Goal: Task Accomplishment & Management: Complete application form

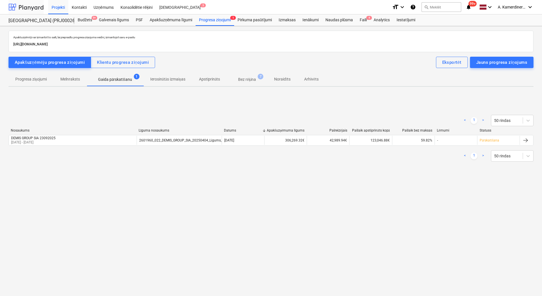
click at [34, 11] on div at bounding box center [25, 7] width 35 height 14
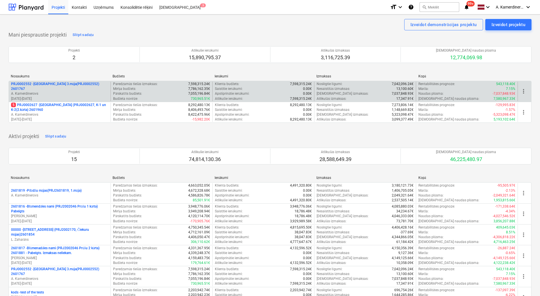
click at [63, 92] on p "A. Kamerdinerovs" at bounding box center [59, 93] width 97 height 5
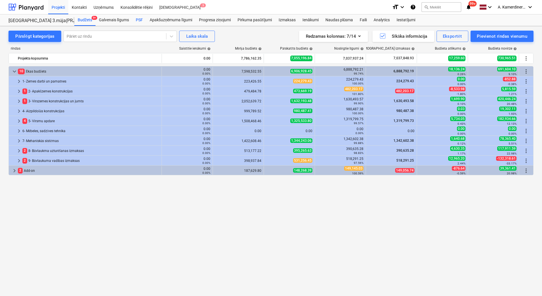
click at [141, 20] on div "PSF" at bounding box center [139, 19] width 14 height 11
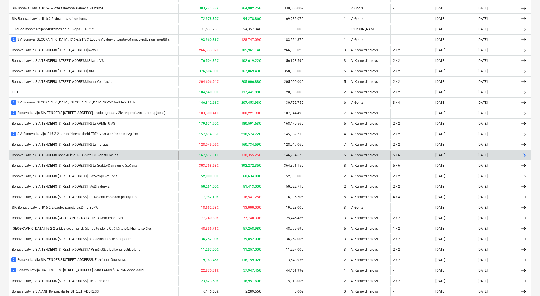
scroll to position [174, 0]
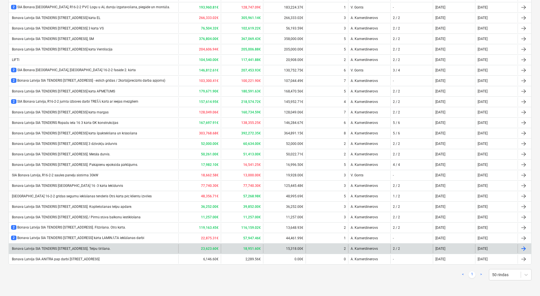
click at [90, 250] on div "Bonava Latvija SIA TENDERIS Ropažu iela 16-3kārta. Telpu tīrīšana." at bounding box center [60, 248] width 99 height 4
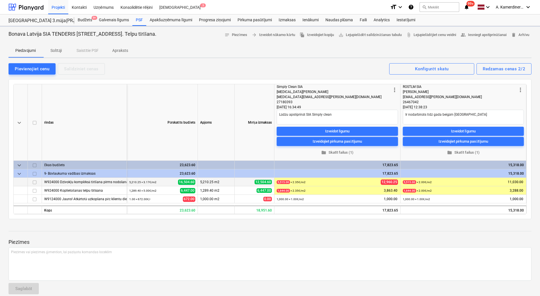
type textarea "x"
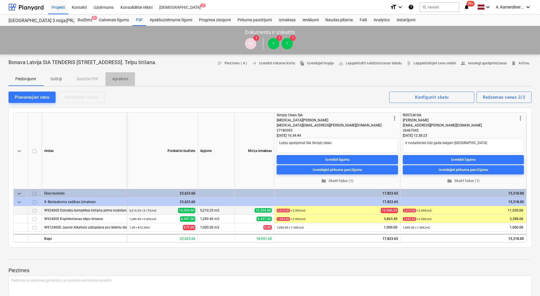
click at [120, 80] on p "Apraksts" at bounding box center [120, 79] width 16 height 6
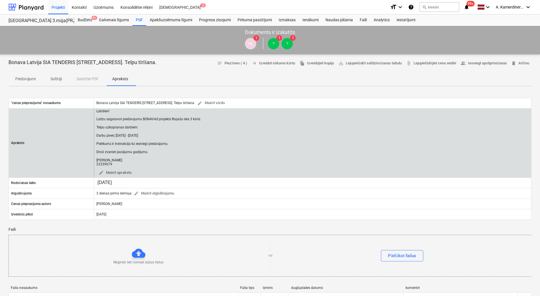
drag, startPoint x: 113, startPoint y: 162, endPoint x: 97, endPoint y: 112, distance: 53.3
click at [97, 112] on div "Labdien! Lūdzu sagatavot piedāvājumu BONAVAS projektā Ropažu iela 3 kārtā. Telp…" at bounding box center [148, 137] width 105 height 57
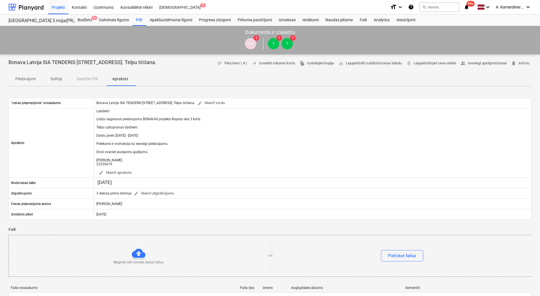
click at [58, 78] on p "Solītāji" at bounding box center [56, 79] width 14 height 6
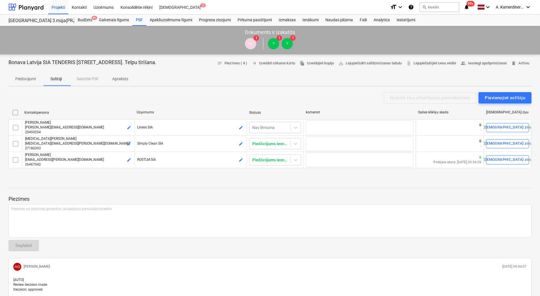
click at [67, 103] on div "Nosūtīt ziņu atlasītajiem pretendentiem Pievienojiet solītāju" at bounding box center [269, 97] width 523 height 11
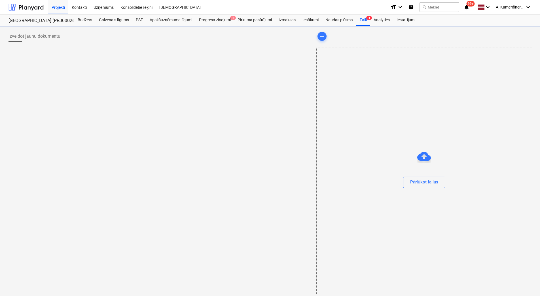
scroll to position [3, 0]
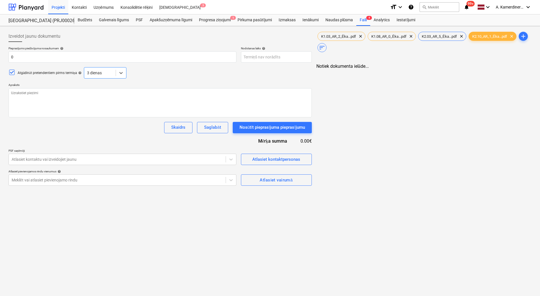
type textarea "x"
type input "0"
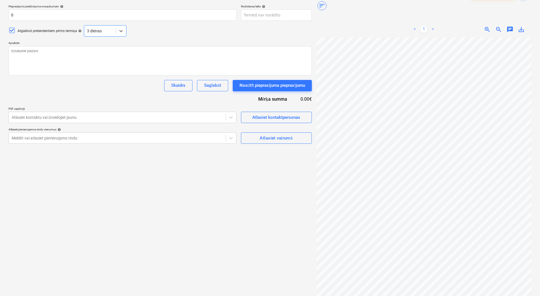
scroll to position [0, 0]
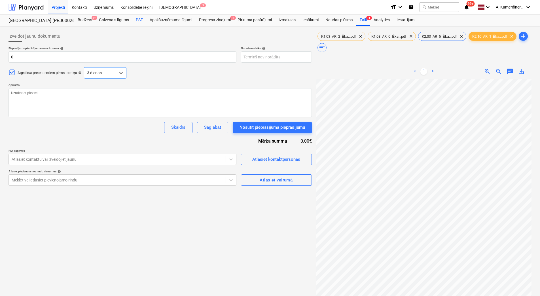
click at [142, 19] on div "PSF" at bounding box center [139, 19] width 14 height 11
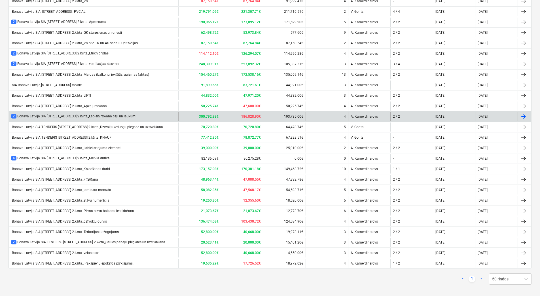
scroll to position [205, 0]
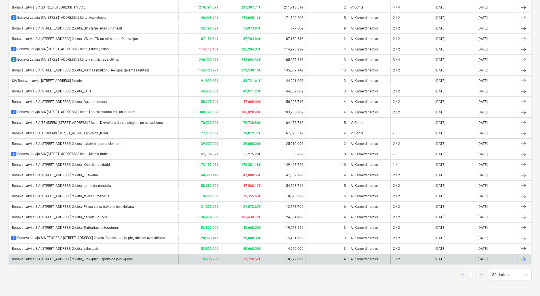
click at [124, 258] on div "Bonava Latvija SIA [STREET_ADDRESS] 2.kārta_ Pakāpienu epoksīda pārklājums." at bounding box center [72, 259] width 122 height 4
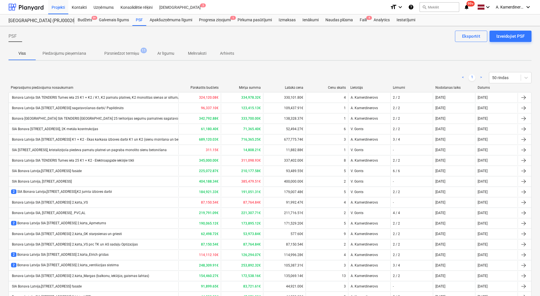
click at [195, 52] on p "Melnraksti" at bounding box center [197, 53] width 18 height 6
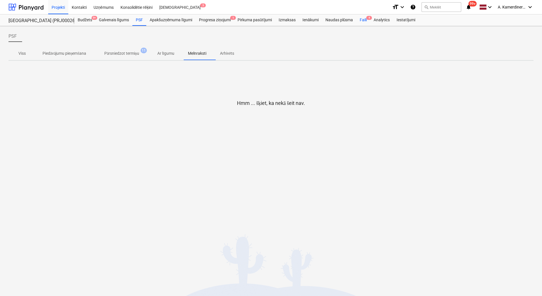
click at [361, 18] on div "Faili 4" at bounding box center [363, 19] width 14 height 11
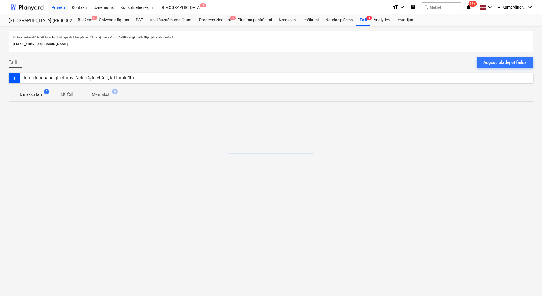
click at [104, 93] on p "Melnraksti" at bounding box center [101, 95] width 18 height 6
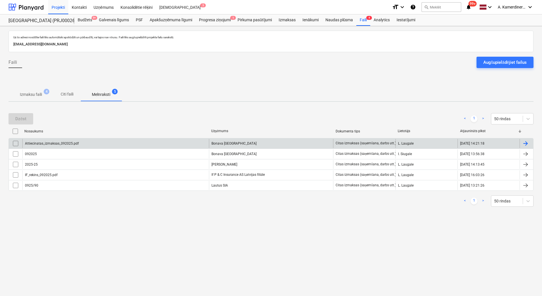
click at [117, 147] on div "Attiecinatas_izmaksas_092025.pdf" at bounding box center [115, 143] width 186 height 9
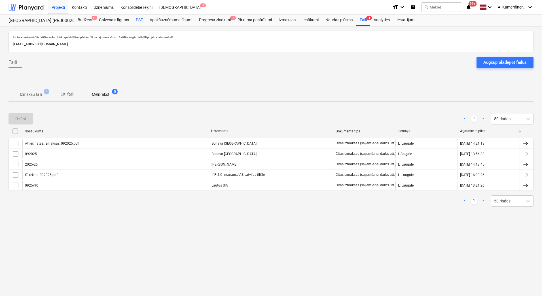
click at [142, 18] on div "PSF" at bounding box center [139, 19] width 14 height 11
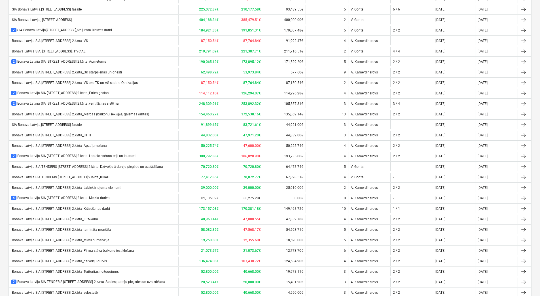
scroll to position [205, 0]
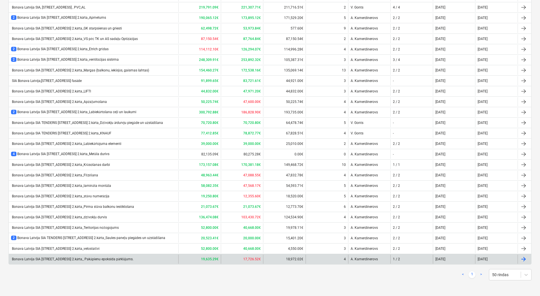
click at [133, 258] on div "Bonava Latvija SIA [STREET_ADDRESS] 2.kārta_ Pakāpienu epoksīda pārklājums." at bounding box center [72, 259] width 122 height 4
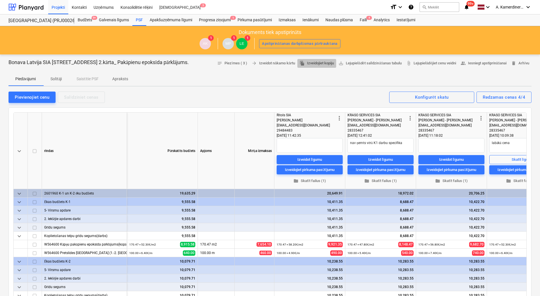
click at [312, 64] on span "file_copy Izveidojiet kopiju" at bounding box center [316, 63] width 34 height 7
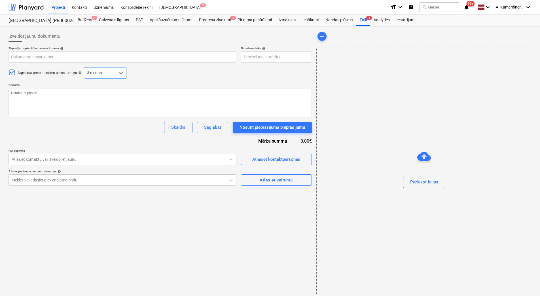
type textarea "x"
type input "Bonava Latvija SIA [STREET_ADDRESS] 2.kārta_ Pakāpienu epoksīda pārklājums."
type textarea "Labdien! Sakarā ar SIA ,,[GEOGRAPHIC_DATA],, 2.kārtas būvniecību ,, [GEOGRAPHIC…"
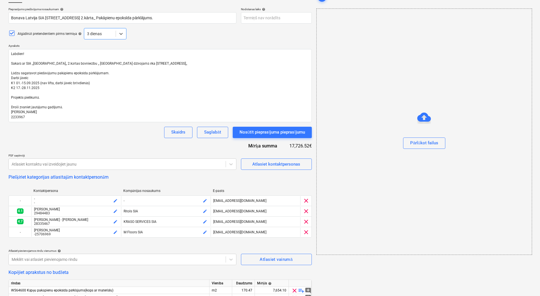
scroll to position [81, 0]
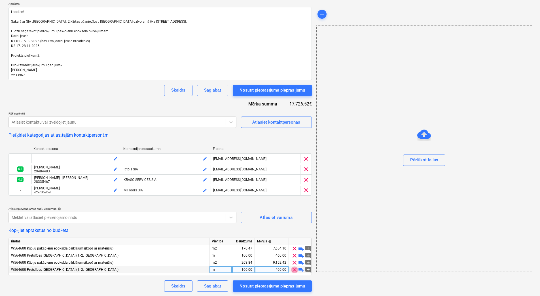
click at [294, 270] on span "clear" at bounding box center [294, 269] width 7 height 7
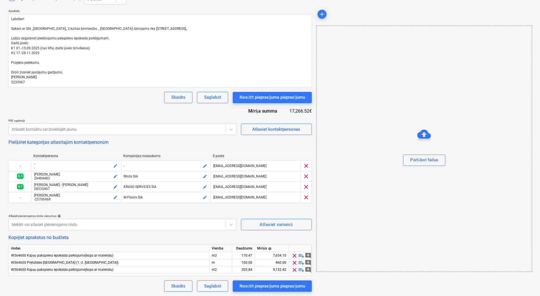
click at [294, 270] on span "clear" at bounding box center [294, 269] width 7 height 7
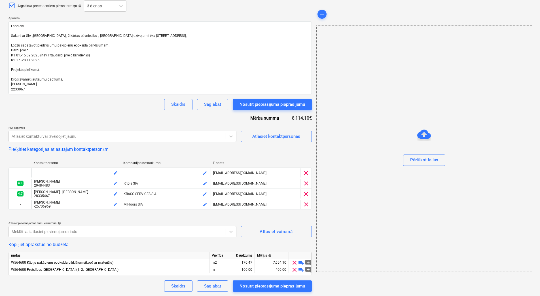
click at [294, 270] on span "clear" at bounding box center [294, 269] width 7 height 7
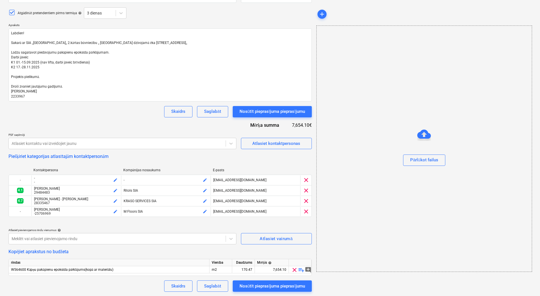
click at [294, 270] on span "clear" at bounding box center [294, 269] width 7 height 7
type textarea "x"
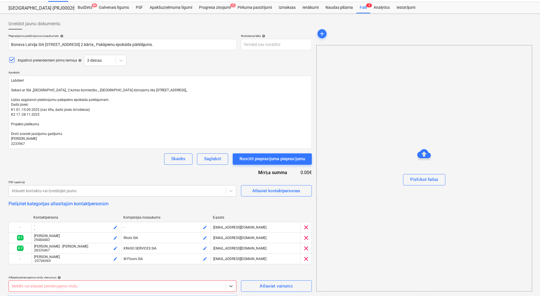
scroll to position [96, 0]
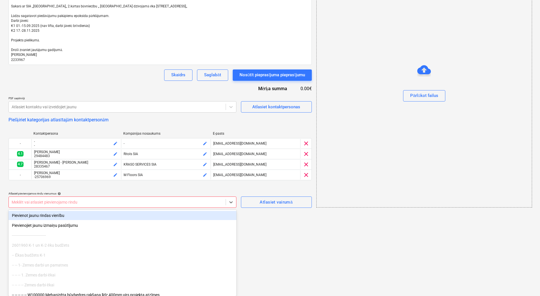
click at [106, 199] on body "Projekti Kontakti Uzņēmums Konsolidētie rēķini Iesūtne 3 format_size keyboard_a…" at bounding box center [270, 52] width 540 height 296
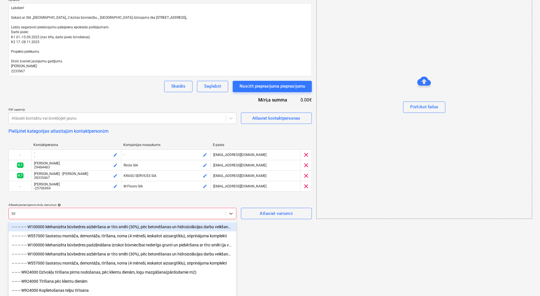
scroll to position [87, 0]
type input "tīrī"
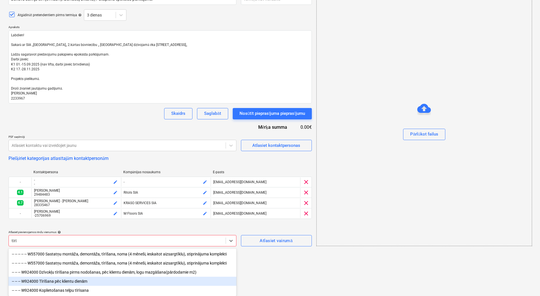
scroll to position [59, 0]
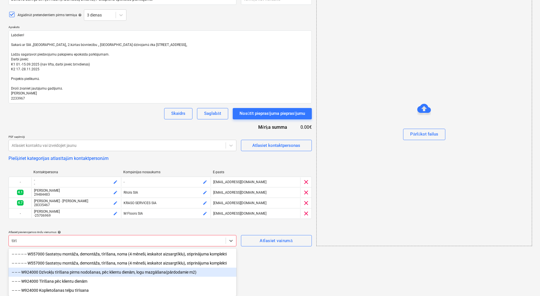
click at [71, 272] on div "-- -- -- W924000 Dzīvokļu tīrīšana pirms nodošanas, pēc klientu dienām, logu ma…" at bounding box center [122, 271] width 228 height 9
type textarea "x"
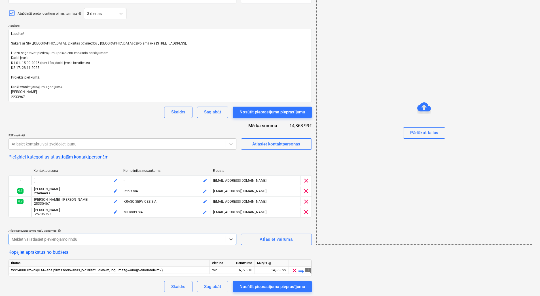
click at [89, 237] on body "Projekti Kontakti Uzņēmums Konsolidētie rēķini Iesūtne 3 format_size keyboard_a…" at bounding box center [270, 89] width 540 height 296
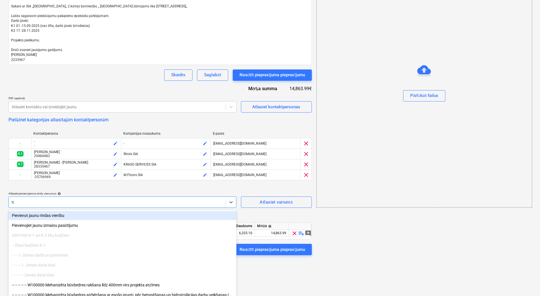
scroll to position [78, 0]
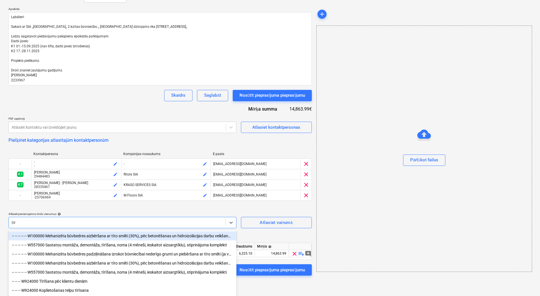
type input "tīrī"
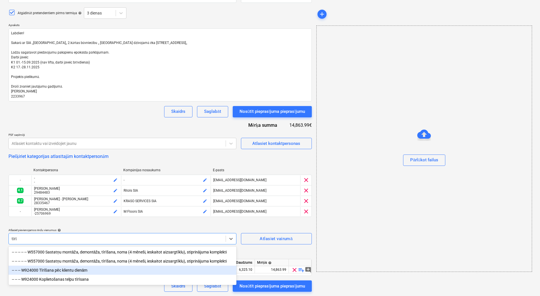
click at [83, 271] on div "-- -- -- W924000 Tīrīšana pēc klientu dienām" at bounding box center [122, 269] width 228 height 9
type textarea "x"
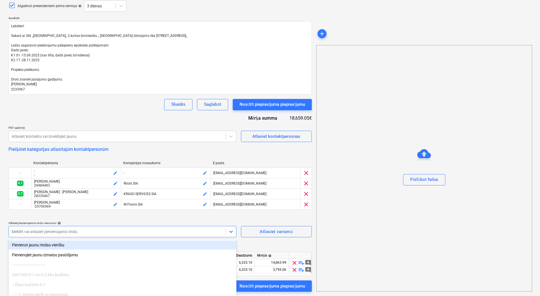
click at [88, 229] on body "Projekti Kontakti Uzņēmums Konsolidētie rēķini Iesūtne 3 format_size keyboard_a…" at bounding box center [270, 81] width 540 height 296
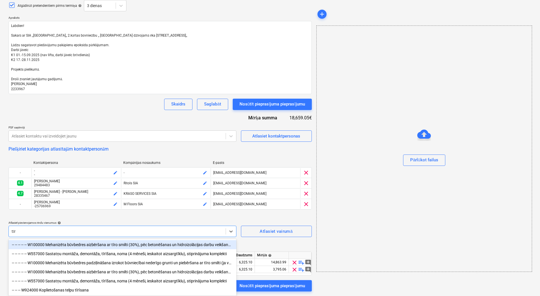
type input "tīrī"
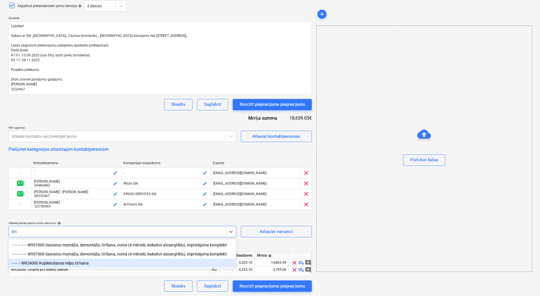
click at [80, 263] on div "-- -- -- W924000 Koplietošanas telpu tīrīsana" at bounding box center [122, 262] width 228 height 9
type textarea "x"
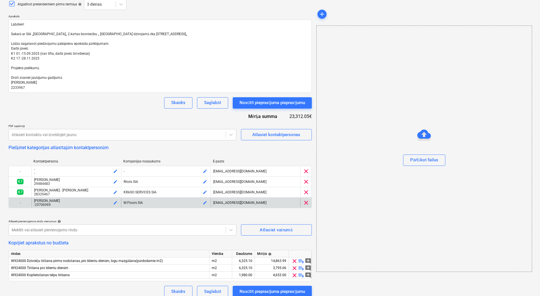
click at [307, 201] on span "clear" at bounding box center [306, 202] width 7 height 7
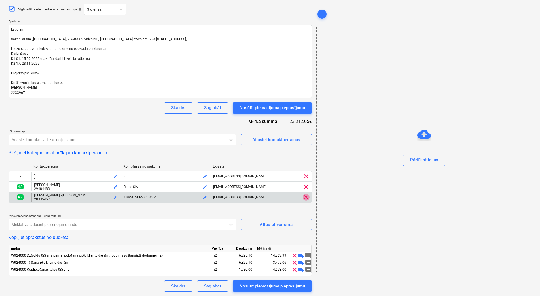
click at [307, 199] on span "clear" at bounding box center [306, 197] width 7 height 7
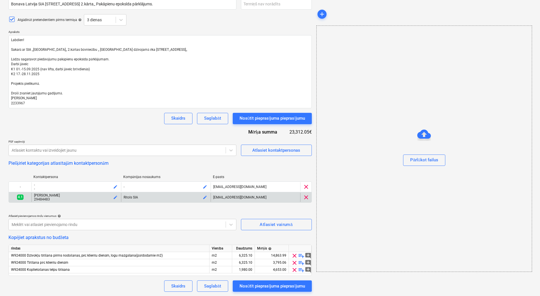
click at [305, 195] on span "clear" at bounding box center [306, 197] width 7 height 7
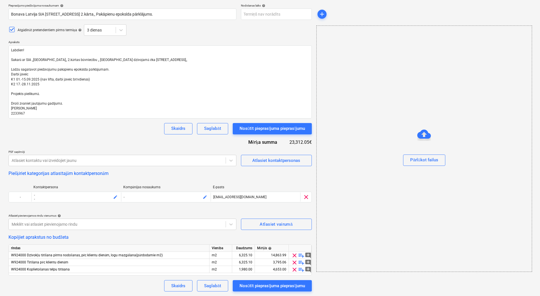
type textarea "x"
click at [137, 160] on div at bounding box center [117, 161] width 211 height 6
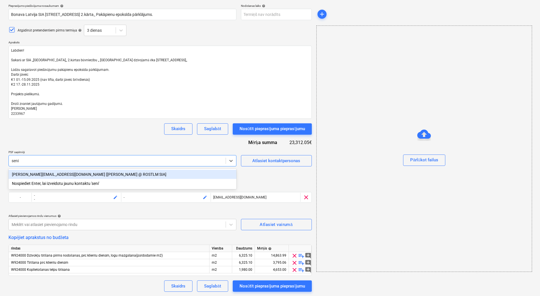
type input "senin"
click at [122, 172] on div "[PERSON_NAME][EMAIL_ADDRESS][DOMAIN_NAME] [[PERSON_NAME] @ ROSTLM SIA]" at bounding box center [122, 174] width 228 height 9
type textarea "x"
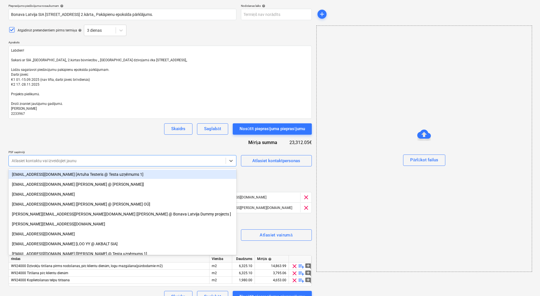
click at [122, 159] on div at bounding box center [117, 161] width 211 height 6
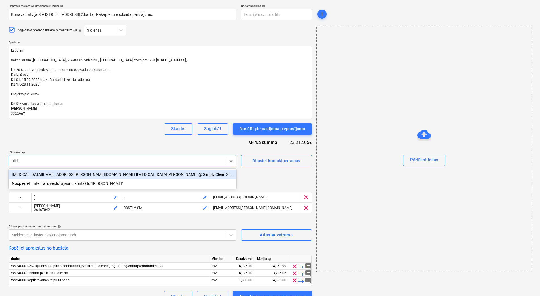
type input "[MEDICAL_DATA]"
click at [123, 176] on div "[MEDICAL_DATA][EMAIL_ADDRESS][PERSON_NAME][DOMAIN_NAME] [[MEDICAL_DATA][PERSON_…" at bounding box center [122, 174] width 228 height 9
type textarea "x"
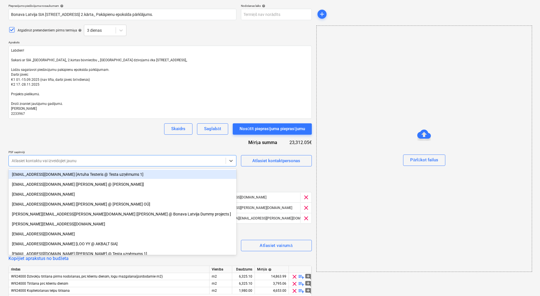
type textarea "x"
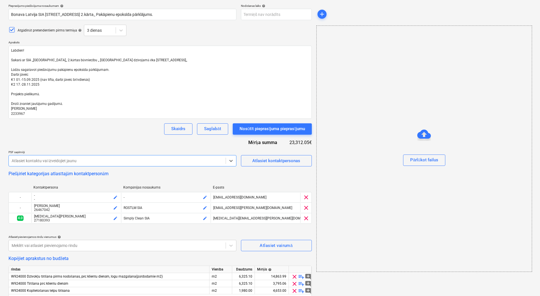
click at [126, 161] on div at bounding box center [117, 161] width 211 height 6
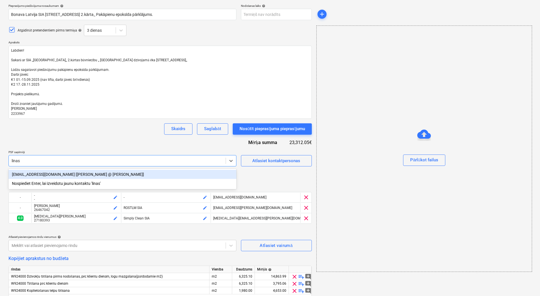
type input "linas"
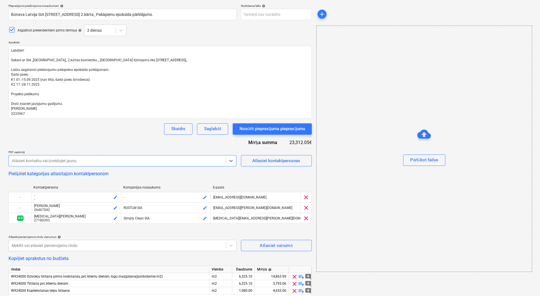
click at [118, 159] on div at bounding box center [117, 161] width 211 height 6
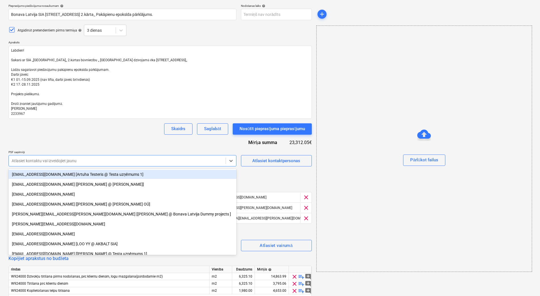
type textarea "x"
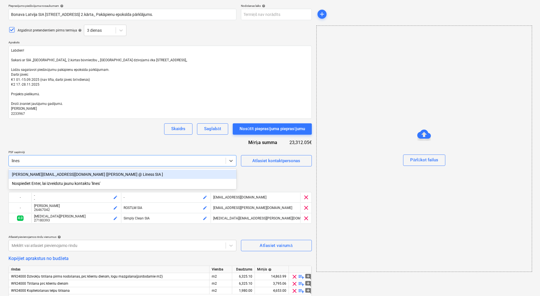
type input "liness"
click at [97, 175] on div "[PERSON_NAME][EMAIL_ADDRESS][DOMAIN_NAME] [[PERSON_NAME] @ Liness SIA ]" at bounding box center [122, 174] width 228 height 9
type textarea "x"
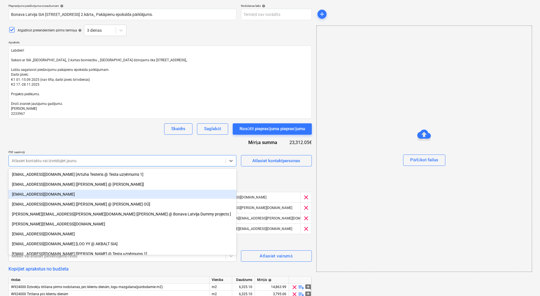
click at [359, 186] on div "Pārlūkot failus" at bounding box center [424, 148] width 216 height 246
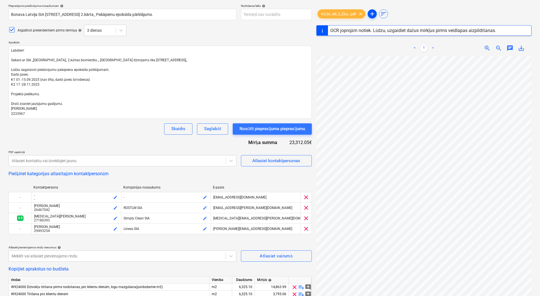
click at [374, 12] on span "add" at bounding box center [372, 13] width 7 height 7
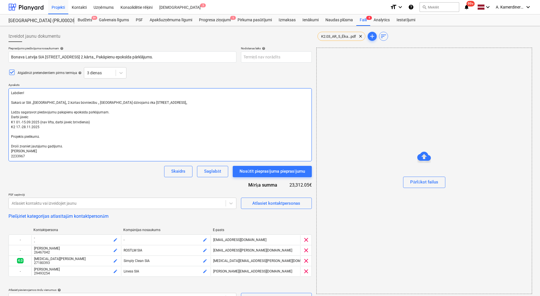
click at [40, 124] on textarea "Labdien! Sakarā ar SIA ,,[GEOGRAPHIC_DATA],, 2.kārtas būvniecību ,, [GEOGRAPHIC…" at bounding box center [159, 124] width 303 height 73
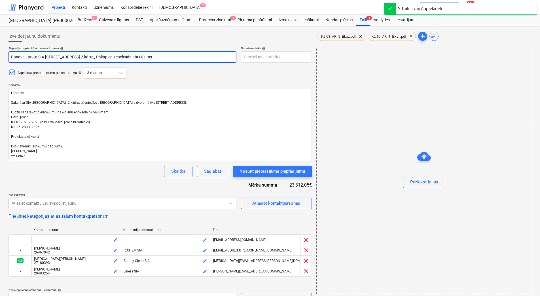
drag, startPoint x: 133, startPoint y: 56, endPoint x: 105, endPoint y: 56, distance: 28.6
click at [105, 56] on input "Bonava Latvija SIA [STREET_ADDRESS] 2.kārta_ Pakāpienu epoksīda pārklājums." at bounding box center [122, 56] width 228 height 11
type textarea "x"
type input "Bonava Latvija SIA [STREET_ADDRESS] 2.kārta_ Te"
type textarea "x"
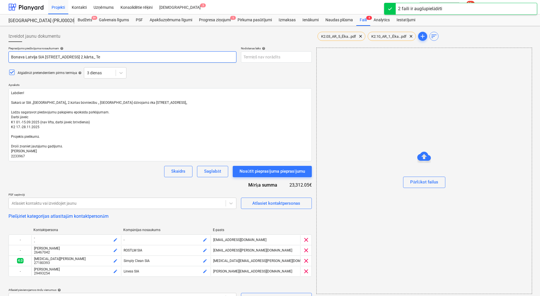
type input "Bonava Latvija SIA [STREET_ADDRESS]kārta_ Tel"
type textarea "x"
type input "Bonava [GEOGRAPHIC_DATA] SIA [STREET_ADDRESS]kārta_ Telp"
type textarea "x"
type input "Bonava Latvija SIA [STREET_ADDRESS] Telpu"
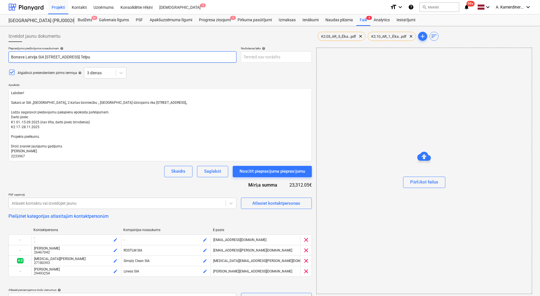
type textarea "x"
type input "Bonava Latvija SIA [STREET_ADDRESS] Telpu"
click at [141, 57] on input "Bonava Latvija SIA [STREET_ADDRESS] Telpu" at bounding box center [122, 56] width 228 height 11
type textarea "x"
type input "Bonava Latvija SIA [STREET_ADDRESS] Telpu"
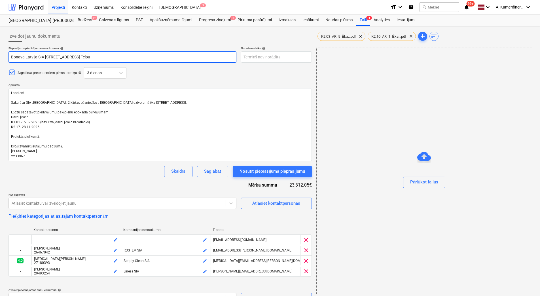
type textarea "x"
type input "Bonava Latvija SIA [STREET_ADDRESS]kārta_ Telpu t"
type textarea "x"
type input "Bonava Latvija SIA [STREET_ADDRESS] 2.kārta_ Telpu tī"
type textarea "x"
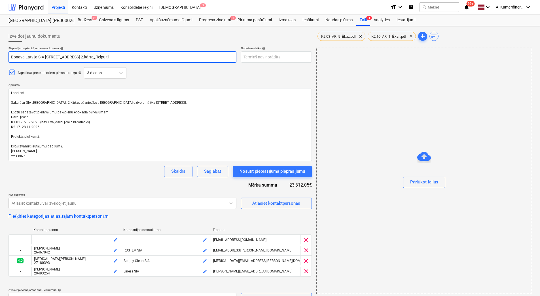
type input "Bonava Latvija SIA [STREET_ADDRESS] 2.kārta_ Telpu tīr"
type textarea "x"
type input "Bonava Latvija SIA [STREET_ADDRESS] 2.kārta_ Telpu tīrī"
type textarea "x"
type input "Bonava Latvija SIA [STREET_ADDRESS] 2.kārta_ Telpu tīrīš"
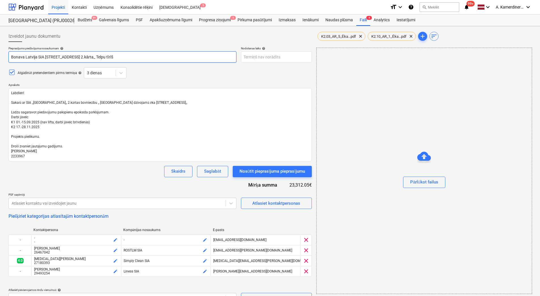
type textarea "x"
type input "Bonava Latvija SIA [STREET_ADDRESS] 2.kārta_ Telpu tīrīša"
type textarea "x"
type input "Bonava Latvija SIA [STREET_ADDRESS] 2.kārta_ Telpu tīrīšan"
type textarea "x"
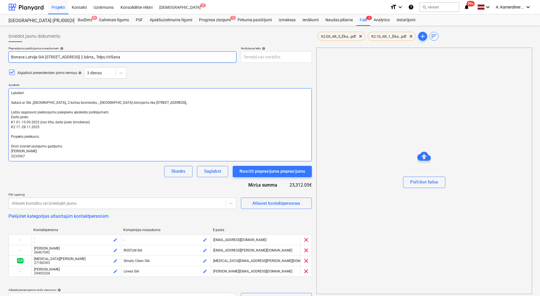
type input "Bonava Latvija SIA [STREET_ADDRESS] 2.kārta_ Telpu tīrīšana"
click at [135, 113] on textarea "Labdien! Sakarā ar SIA ,,[GEOGRAPHIC_DATA],, 2.kārtas būvniecību ,, [GEOGRAPHIC…" at bounding box center [159, 124] width 303 height 73
drag, startPoint x: 115, startPoint y: 112, endPoint x: 56, endPoint y: 112, distance: 58.9
click at [56, 112] on textarea "Labdien! Sakarā ar SIA ,,[GEOGRAPHIC_DATA],, 2.kārtas būvniecību ,, [GEOGRAPHIC…" at bounding box center [159, 124] width 303 height 73
type textarea "x"
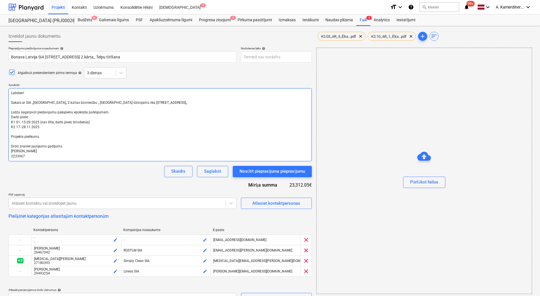
type textarea "Labdien! Sakarā ar SIA ,,[GEOGRAPHIC_DATA],, 2.kārtas būvniecību ,, [GEOGRAPHIC…"
drag, startPoint x: 110, startPoint y: 122, endPoint x: 16, endPoint y: 123, distance: 94.1
click at [16, 123] on textarea "Labdien! Sakarā ar SIA ,,[GEOGRAPHIC_DATA],, 2.kārtas būvniecību ,, [GEOGRAPHIC…" at bounding box center [159, 124] width 303 height 73
type textarea "x"
type textarea "Labdien! Sakarā ar SIA ,,[GEOGRAPHIC_DATA],, 2.kārtas būvniecību ,, [GEOGRAPHIC…"
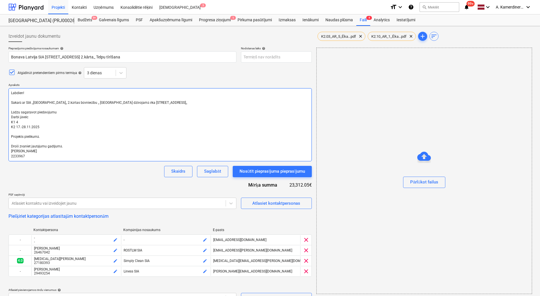
type textarea "x"
type textarea "Labdien! Sakarā ar SIA ,,[GEOGRAPHIC_DATA],, 2.kārtas būvniecību ,, [GEOGRAPHIC…"
type textarea "x"
type textarea "Labdien! Sakarā ar SIA ,,[GEOGRAPHIC_DATA],, 2.kārtas būvniecību ,, [GEOGRAPHIC…"
type textarea "x"
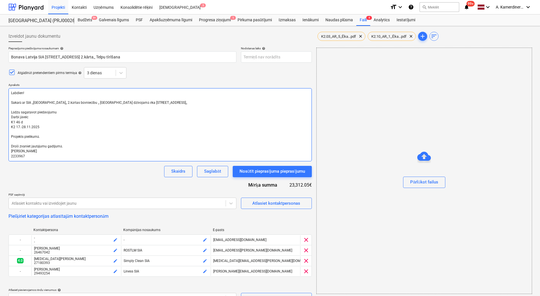
type textarea "Labdien! Sakarā ar SIA ,,[GEOGRAPHIC_DATA],, 2.kārtas būvniecību ,, [GEOGRAPHIC…"
type textarea "x"
type textarea "Labdien! Sakarā ar SIA ,,[GEOGRAPHIC_DATA],, 2.kārtas būvniecību ,, [GEOGRAPHIC…"
type textarea "x"
type textarea "Labdien! Sakarā ar SIA ,,[GEOGRAPHIC_DATA],, 2.kārtas būvniecību ,, [GEOGRAPHIC…"
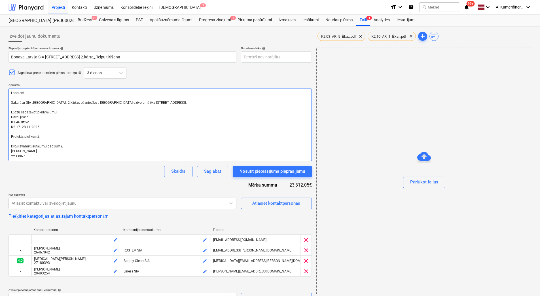
type textarea "x"
type textarea "Labdien! Sakarā ar SIA ,,[GEOGRAPHIC_DATA],, 2.kārtas būvniecību ,, [GEOGRAPHIC…"
type textarea "x"
type textarea "Labdien! Sakarā ar SIA ,,[GEOGRAPHIC_DATA],, 2.kārtas būvniecību ,, [GEOGRAPHIC…"
type textarea "x"
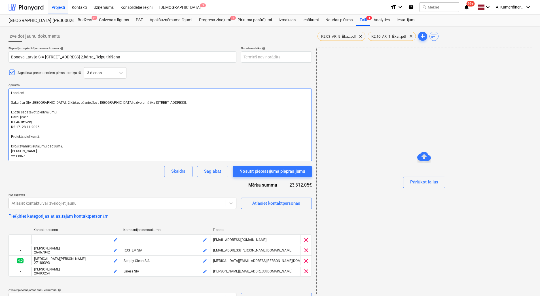
type textarea "Labdien! Sakarā ar SIA ,,[GEOGRAPHIC_DATA],, 2.kārtas būvniecību ,, [GEOGRAPHIC…"
type textarea "x"
type textarea "Labdien! Sakarā ar SIA ,,[GEOGRAPHIC_DATA],, 2.kārtas būvniecību ,, [GEOGRAPHIC…"
type textarea "x"
type textarea "Labdien! Sakarā ar SIA ,,[GEOGRAPHIC_DATA],, 2.kārtas būvniecību ,, [GEOGRAPHIC…"
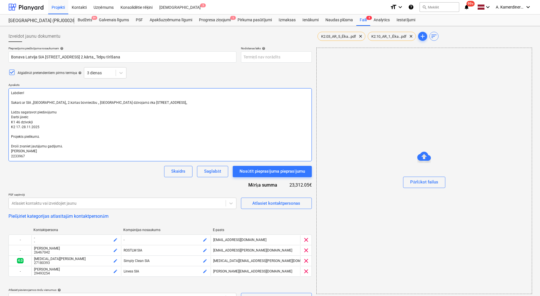
type textarea "x"
type textarea "Labdien! Sakarā ar SIA ,,[GEOGRAPHIC_DATA],, 2.kārtas būvniecību ,, [GEOGRAPHIC…"
type textarea "x"
type textarea "Labdien! Sakarā ar SIA ,,[GEOGRAPHIC_DATA],, 2.kārtas būvniecību ,, [GEOGRAPHIC…"
type textarea "x"
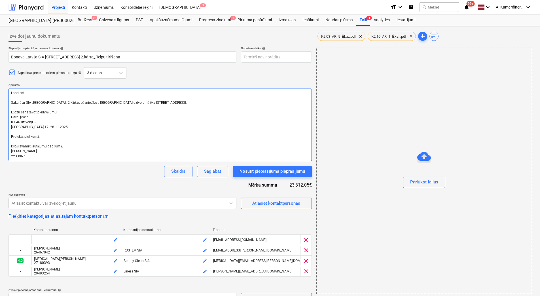
type textarea "Labdien! Sakarā ar SIA ,,[GEOGRAPHIC_DATA],, 2.kārtas būvniecību ,, [GEOGRAPHIC…"
type textarea "x"
type textarea "Labdien! Sakarā ar SIA ,,[GEOGRAPHIC_DATA],, 2.kārtas būvniecību ,, [GEOGRAPHIC…"
type textarea "x"
type textarea "Labdien! Sakarā ar SIA ,,[GEOGRAPHIC_DATA],, 2.kārtas būvniecību ,, [GEOGRAPHIC…"
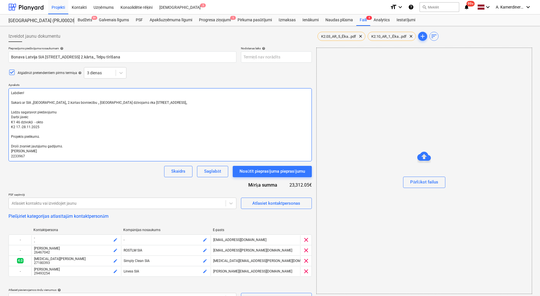
type textarea "x"
type textarea "Labdien! Sakarā ar SIA ,,[GEOGRAPHIC_DATA],, 2.kārtas būvniecību ,, [GEOGRAPHIC…"
type textarea "x"
type textarea "Labdien! Sakarā ar SIA ,,[GEOGRAPHIC_DATA],, 2.kārtas būvniecību ,, [GEOGRAPHIC…"
type textarea "x"
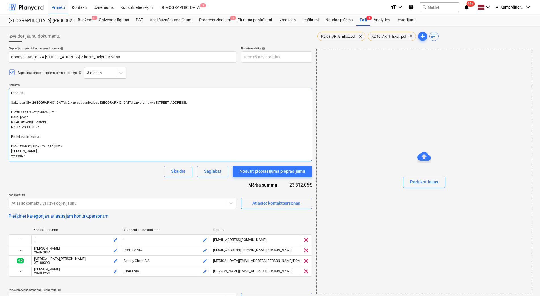
type textarea "Labdien! Sakarā ar SIA ,,[GEOGRAPHIC_DATA],, 2.kārtas būvniecību ,, [GEOGRAPHIC…"
type textarea "x"
type textarea "Labdien! Sakarā ar SIA ,,[GEOGRAPHIC_DATA],, 2.kārtas būvniecību ,, [GEOGRAPHIC…"
type textarea "x"
type textarea "Labdien! Sakarā ar SIA ,,[GEOGRAPHIC_DATA],, 2.kārtas būvniecību ,, [GEOGRAPHIC…"
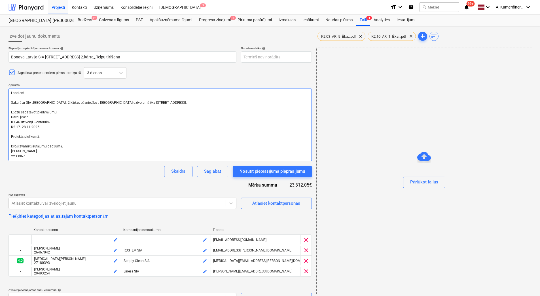
type textarea "x"
type textarea "Labdien! Sakarā ar SIA ,,[GEOGRAPHIC_DATA],, 2.kārtas būvniecību ,, [GEOGRAPHIC…"
type textarea "x"
type textarea "Labdien! Sakarā ar SIA ,,[GEOGRAPHIC_DATA],, 2.kārtas būvniecību ,, [GEOGRAPHIC…"
type textarea "x"
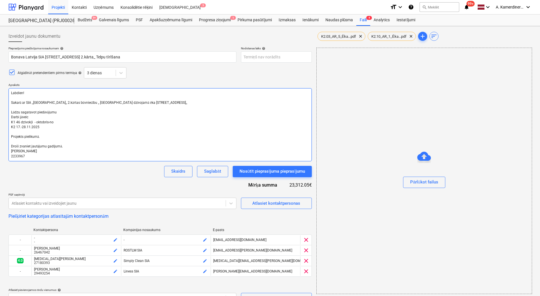
type textarea "Labdien! Sakarā ar SIA ,,[GEOGRAPHIC_DATA],, 2.kārtas būvniecību ,, [GEOGRAPHIC…"
type textarea "x"
type textarea "Labdien! Sakarā ar SIA ,,[GEOGRAPHIC_DATA],, 2.kārtas būvniecību ,, [GEOGRAPHIC…"
type textarea "x"
type textarea "Labdien! Sakarā ar SIA ,,[GEOGRAPHIC_DATA],, 2.kārtas būvniecību ,, [GEOGRAPHIC…"
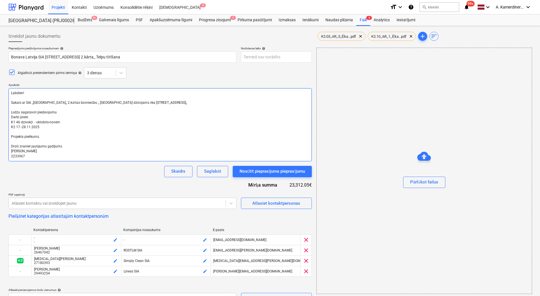
type textarea "x"
type textarea "Labdien! Sakarā ar SIA ,,[GEOGRAPHIC_DATA],, 2.kārtas būvniecību ,, [GEOGRAPHIC…"
type textarea "x"
type textarea "Labdien! Sakarā ar SIA ,,[GEOGRAPHIC_DATA],, 2.kārtas būvniecību ,, [GEOGRAPHIC…"
type textarea "x"
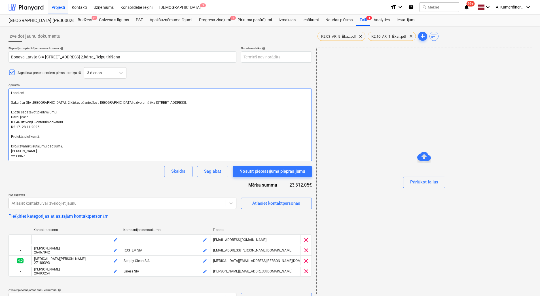
type textarea "Labdien! Sakarā ar SIA ,,[GEOGRAPHIC_DATA],, 2.kārtas būvniecību ,, [GEOGRAPHIC…"
type textarea "x"
type textarea "Labdien! Sakarā ar SIA ,,[GEOGRAPHIC_DATA],, 2.kārtas būvniecību ,, [GEOGRAPHIC…"
type textarea "x"
type textarea "Labdien! Sakarā ar SIA ,,[GEOGRAPHIC_DATA],, 2.kārtas būvniecību ,, [GEOGRAPHIC…"
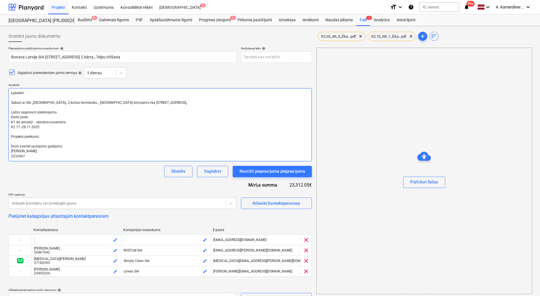
type textarea "x"
type textarea "Labdien! Sakarā ar SIA ,,[GEOGRAPHIC_DATA],, 2.kārtas būvniecību ,, [GEOGRAPHIC…"
type textarea "x"
type textarea "Labdien! Sakarā ar SIA ,,[GEOGRAPHIC_DATA],, 2.kārtas būvniecību ,, [GEOGRAPHIC…"
type textarea "x"
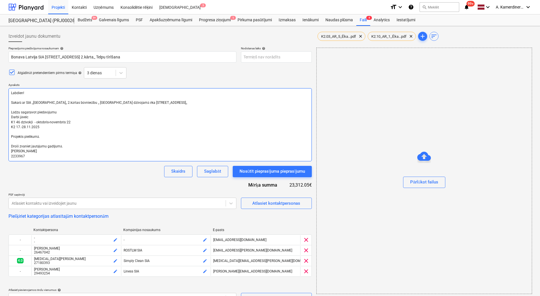
type textarea "Labdien! Sakarā ar SIA ,,[GEOGRAPHIC_DATA],, 2.kārtas būvniecību ,, [GEOGRAPHIC…"
type textarea "x"
type textarea "Labdien! Sakarā ar SIA ,,[GEOGRAPHIC_DATA],, 2.kārtas būvniecību ,, [GEOGRAPHIC…"
type textarea "x"
type textarea "Labdien! Sakarā ar SIA ,,[GEOGRAPHIC_DATA],, 2.kārtas būvniecību ,, [GEOGRAPHIC…"
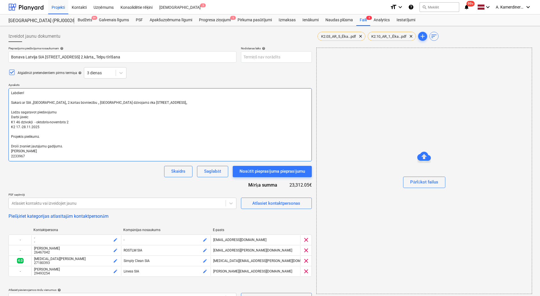
type textarea "x"
type textarea "Labdien! Sakarā ar SIA ,,[GEOGRAPHIC_DATA],, 2.kārtas būvniecību ,, [GEOGRAPHIC…"
type textarea "x"
type textarea "Labdien! Sakarā ar SIA ,,[GEOGRAPHIC_DATA],, 2.kārtas būvniecību ,, [GEOGRAPHIC…"
type textarea "x"
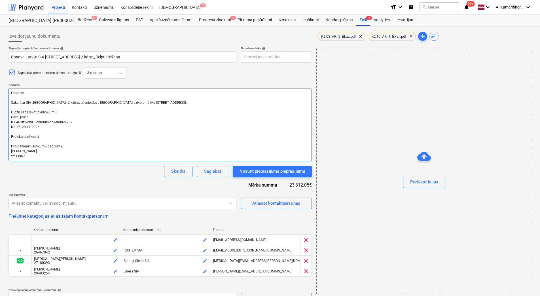
type textarea "Labdien! Sakarā ar SIA ,,[GEOGRAPHIC_DATA],, 2.kārtas būvniecību ,, [GEOGRAPHIC…"
drag, startPoint x: 46, startPoint y: 127, endPoint x: 16, endPoint y: 128, distance: 30.6
click at [16, 128] on textarea "Labdien! Sakarā ar SIA ,,[GEOGRAPHIC_DATA],, 2.kārtas būvniecību ,, [GEOGRAPHIC…" at bounding box center [159, 124] width 303 height 73
type textarea "x"
type textarea "Labdien! Sakarā ar SIA ,,[GEOGRAPHIC_DATA],, 2.kārtas būvniecību ,, [GEOGRAPHIC…"
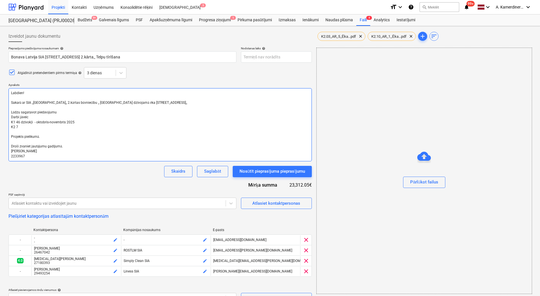
type textarea "x"
type textarea "Labdien! Sakarā ar SIA ,,[GEOGRAPHIC_DATA],, 2.kārtas būvniecību ,, [GEOGRAPHIC…"
type textarea "x"
type textarea "Labdien! Sakarā ar SIA ,,[GEOGRAPHIC_DATA],, 2.kārtas būvniecību ,, [GEOGRAPHIC…"
type textarea "x"
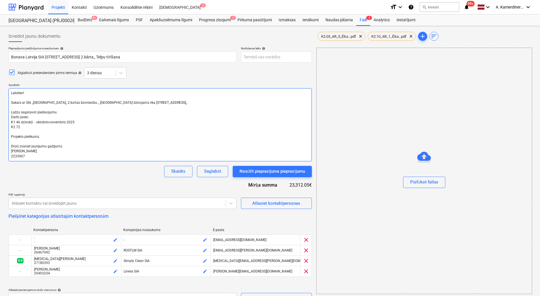
type textarea "Labdien! Sakarā ar SIA ,,[GEOGRAPHIC_DATA],, 2.kārtas būvniecību ,, [GEOGRAPHIC…"
type textarea "x"
type textarea "Labdien! Sakarā ar SIA ,,[GEOGRAPHIC_DATA],, 2.kārtas būvniecību ,, [GEOGRAPHIC…"
type textarea "x"
type textarea "Labdien! Sakarā ar SIA ,,[GEOGRAPHIC_DATA],, 2.kārtas būvniecību ,, [GEOGRAPHIC…"
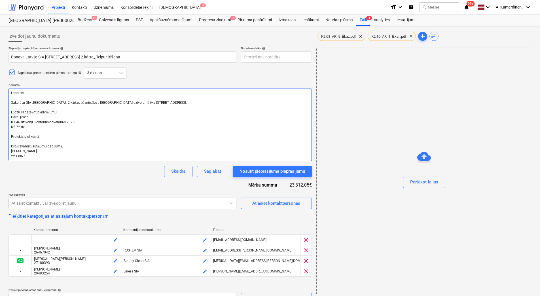
type textarea "x"
type textarea "Labdien! Sakarā ar SIA ,,[GEOGRAPHIC_DATA],, 2.kārtas būvniecību ,, [GEOGRAPHIC…"
type textarea "x"
type textarea "Labdien! Sakarā ar SIA ,,[GEOGRAPHIC_DATA],, 2.kārtas būvniecību ,, [GEOGRAPHIC…"
type textarea "x"
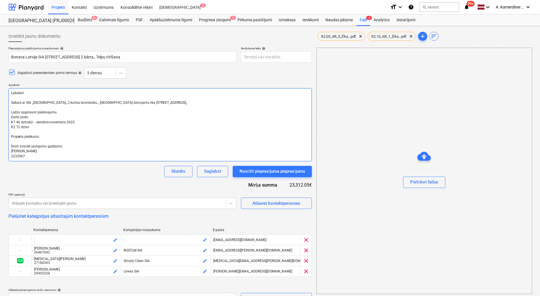
type textarea "Labdien! Sakarā ar SIA ,,[GEOGRAPHIC_DATA],, 2.kārtas būvniecību ,, [GEOGRAPHIC…"
type textarea "x"
type textarea "Labdien! Sakarā ar SIA ,,[GEOGRAPHIC_DATA],, 2.kārtas būvniecību ,, [GEOGRAPHIC…"
type textarea "x"
type textarea "Labdien! Sakarā ar SIA ,,[GEOGRAPHIC_DATA],, 2.kārtas būvniecību ,, [GEOGRAPHIC…"
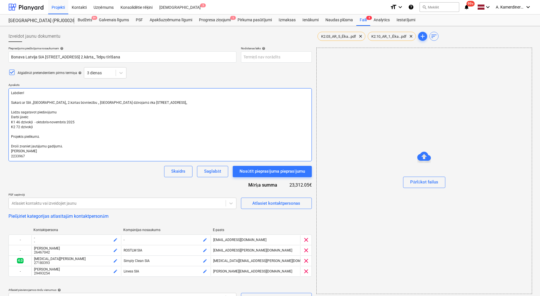
type textarea "x"
type textarea "Labdien! Sakarā ar SIA ,,[GEOGRAPHIC_DATA],, 2.kārtas būvniecību ,, [GEOGRAPHIC…"
type textarea "x"
type textarea "Labdien! Sakarā ar SIA ,,[GEOGRAPHIC_DATA],, 2.kārtas būvniecību ,, [GEOGRAPHIC…"
type textarea "x"
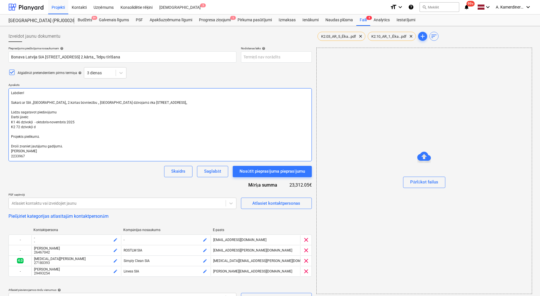
type textarea "Labdien! Sakarā ar SIA ,,[GEOGRAPHIC_DATA],, 2.kārtas būvniecību ,, [GEOGRAPHIC…"
type textarea "x"
type textarea "Labdien! Sakarā ar SIA ,,[GEOGRAPHIC_DATA],, 2.kārtas būvniecību ,, [GEOGRAPHIC…"
type textarea "x"
type textarea "Labdien! Sakarā ar SIA ,,[GEOGRAPHIC_DATA],, 2.kārtas būvniecību ,, [GEOGRAPHIC…"
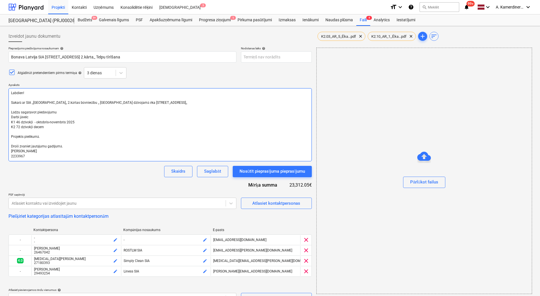
type textarea "x"
type textarea "Labdien! Sakarā ar SIA ,,[GEOGRAPHIC_DATA],, 2.kārtas būvniecību ,, [GEOGRAPHIC…"
type textarea "x"
type textarea "Labdien! Sakarā ar SIA ,,[GEOGRAPHIC_DATA],, 2.kārtas būvniecību ,, [GEOGRAPHIC…"
type textarea "x"
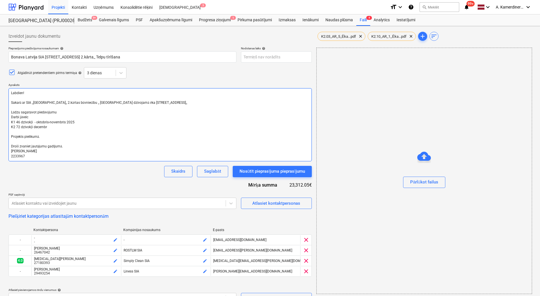
type textarea "Labdien! Sakarā ar SIA ,,[GEOGRAPHIC_DATA],, 2.kārtas būvniecību ,, [GEOGRAPHIC…"
type textarea "x"
type textarea "Labdien! Sakarā ar SIA ,,[GEOGRAPHIC_DATA],, 2.kārtas būvniecību ,, [GEOGRAPHIC…"
type textarea "x"
type textarea "Labdien! Sakarā ar SIA ,,[GEOGRAPHIC_DATA],, 2.kārtas būvniecību ,, [GEOGRAPHIC…"
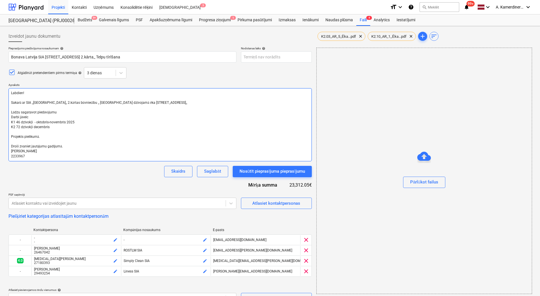
type textarea "x"
type textarea "Labdien! Sakarā ar SIA ,,[GEOGRAPHIC_DATA],, 2.kārtas būvniecību ,, [GEOGRAPHIC…"
type textarea "x"
type textarea "Labdien! Sakarā ar SIA ,,[GEOGRAPHIC_DATA],, 2.kārtas būvniecību ,, [GEOGRAPHIC…"
type textarea "x"
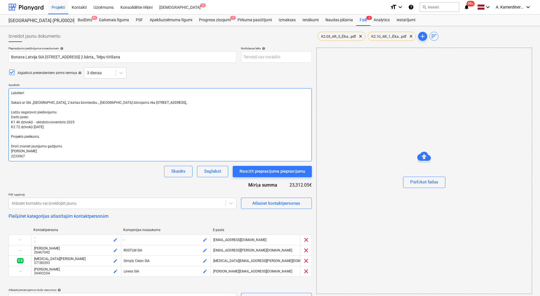
type textarea "Labdien! Sakarā ar SIA ,,[GEOGRAPHIC_DATA],, 2.kārtas būvniecību ,, [GEOGRAPHIC…"
type textarea "x"
type textarea "Labdien! Sakarā ar SIA ,,[GEOGRAPHIC_DATA],, 2.kārtas būvniecību ,, [GEOGRAPHIC…"
type textarea "x"
type textarea "Labdien! Sakarā ar SIA ,,[GEOGRAPHIC_DATA],, 2.kārtas būvniecību ,, [GEOGRAPHIC…"
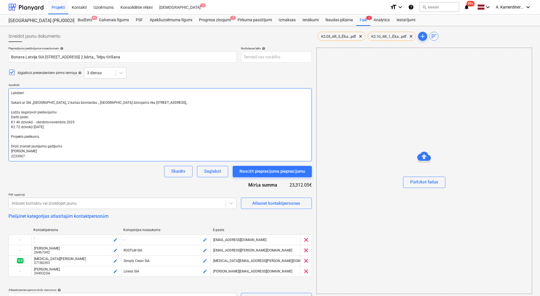
type textarea "x"
type textarea "Labdien! Sakarā ar SIA ,,[GEOGRAPHIC_DATA],, 2.kārtas būvniecību ,, [GEOGRAPHIC…"
type textarea "x"
type textarea "Labdien! Sakarā ar SIA ,,[GEOGRAPHIC_DATA],, 2.kārtas būvniecību ,, [GEOGRAPHIC…"
type textarea "x"
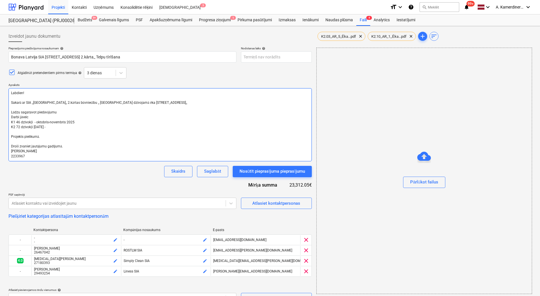
type textarea "Labdien! Sakarā ar SIA ,,[GEOGRAPHIC_DATA],, 2.kārtas būvniecību ,, [GEOGRAPHIC…"
type textarea "x"
type textarea "Labdien! Sakarā ar SIA ,,[GEOGRAPHIC_DATA],, 2.kārtas būvniecību ,, [GEOGRAPHIC…"
type textarea "x"
type textarea "Labdien! Sakarā ar SIA ,,[GEOGRAPHIC_DATA],, 2.kārtas būvniecību ,, [GEOGRAPHIC…"
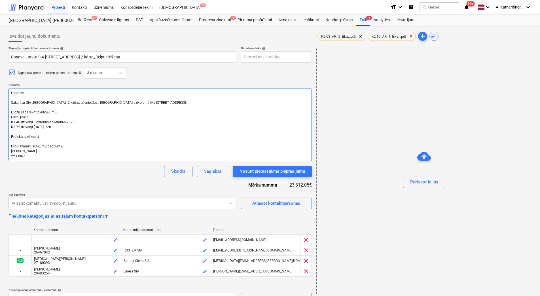
type textarea "x"
type textarea "Labdien! Sakarā ar SIA ,,[GEOGRAPHIC_DATA],, 2.kārtas būvniecību ,, [GEOGRAPHIC…"
click at [46, 137] on textarea "Labdien! Sakarā ar SIA ,,[GEOGRAPHIC_DATA],, 2.kārtas būvniecību ,, [GEOGRAPHIC…" at bounding box center [159, 124] width 303 height 73
click at [80, 114] on textarea "Labdien! Sakarā ar SIA ,,[GEOGRAPHIC_DATA],, 2.kārtas būvniecību ,, [GEOGRAPHIC…" at bounding box center [159, 124] width 303 height 73
click at [33, 127] on textarea "Labdien! Sakarā ar SIA ,,[GEOGRAPHIC_DATA],, 2.kārtas būvniecību ,, [GEOGRAPHIC…" at bounding box center [159, 124] width 303 height 73
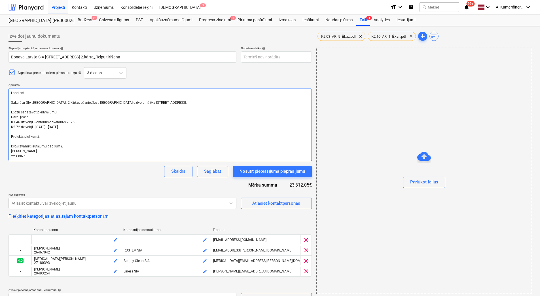
click at [80, 120] on textarea "Labdien! Sakarā ar SIA ,,[GEOGRAPHIC_DATA],, 2.kārtas būvniecību ,, [GEOGRAPHIC…" at bounding box center [159, 124] width 303 height 73
click at [78, 121] on textarea "Labdien! Sakarā ar SIA ,,[GEOGRAPHIC_DATA],, 2.kārtas būvniecību ,, [GEOGRAPHIC…" at bounding box center [159, 124] width 303 height 73
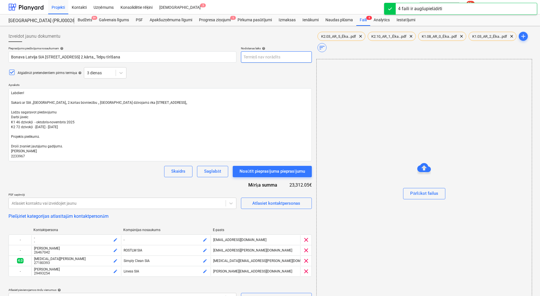
click at [283, 55] on body "Projekti Kontakti Uzņēmums Konsolidētie rēķini Iesūtne 3 format_size keyboard_a…" at bounding box center [270, 148] width 540 height 296
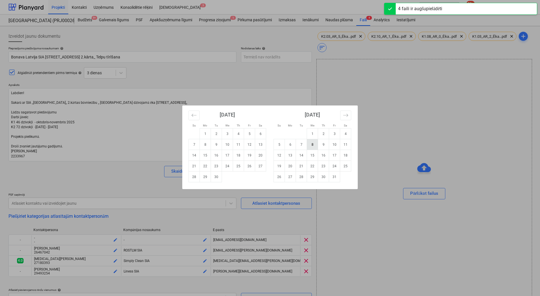
click at [311, 145] on td "8" at bounding box center [312, 144] width 11 height 11
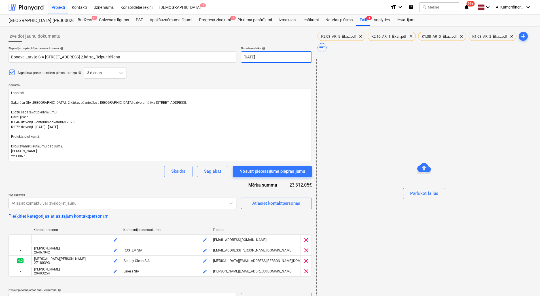
click at [282, 56] on body "Projekti Kontakti Uzņēmums Konsolidētie rēķini Iesūtne 3 format_size keyboard_a…" at bounding box center [270, 148] width 540 height 296
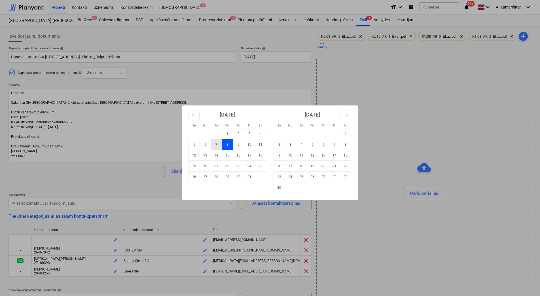
click at [215, 146] on td "7" at bounding box center [216, 144] width 11 height 11
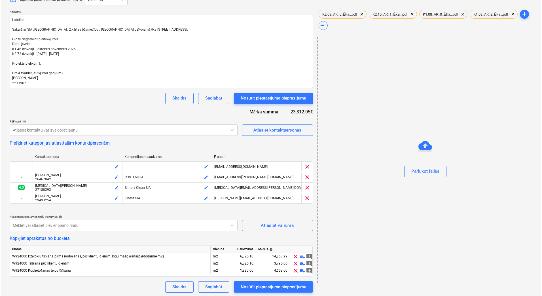
scroll to position [74, 0]
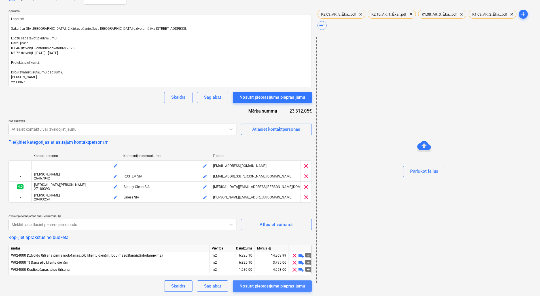
click at [287, 285] on div "Nosūtīt pieprasījuma pieprasījumu" at bounding box center [271, 285] width 65 height 7
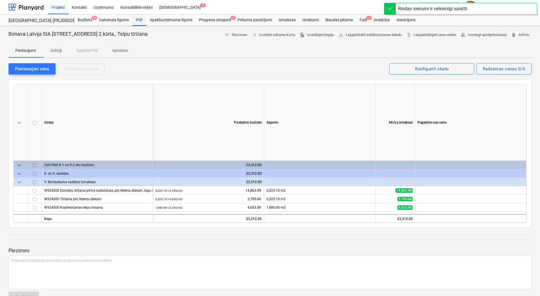
click at [139, 20] on div "PSF" at bounding box center [139, 19] width 14 height 11
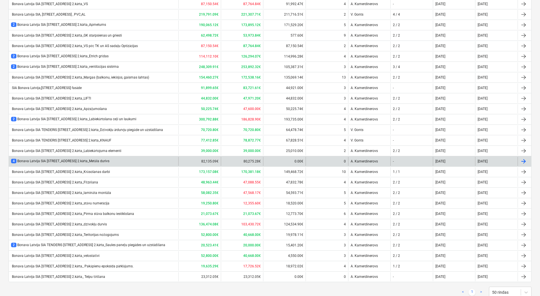
scroll to position [216, 0]
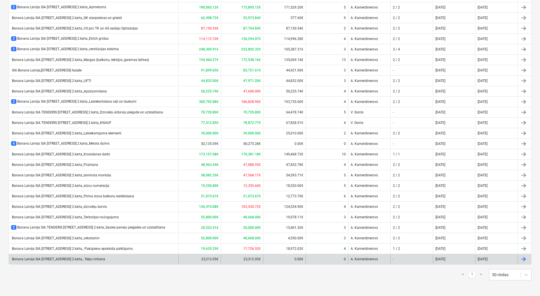
click at [138, 256] on div "Bonava Latvija SIA [STREET_ADDRESS] 2.kārta_ Telpu tīrīšana" at bounding box center [93, 258] width 169 height 9
